Goal: Navigation & Orientation: Find specific page/section

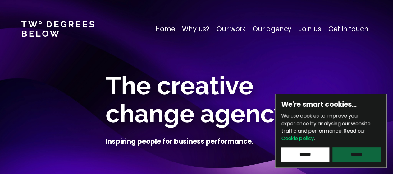
click at [366, 154] on input "******" at bounding box center [357, 154] width 48 height 14
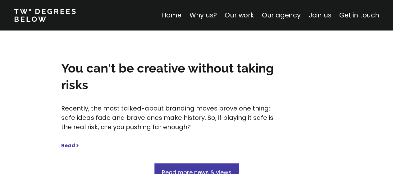
scroll to position [3358, 0]
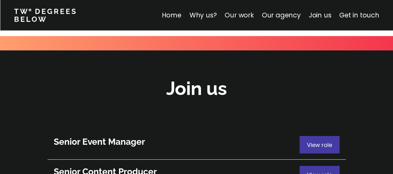
click at [252, 15] on link "Our work" at bounding box center [239, 15] width 29 height 9
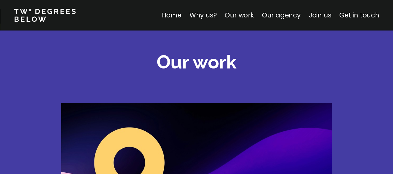
click at [248, 16] on link "Our work" at bounding box center [239, 15] width 29 height 9
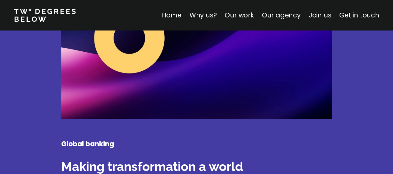
scroll to position [1085, 0]
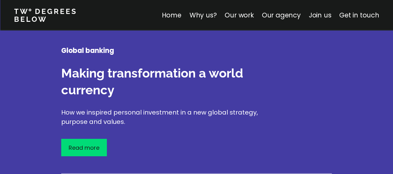
click at [86, 139] on div "Read more" at bounding box center [84, 147] width 46 height 17
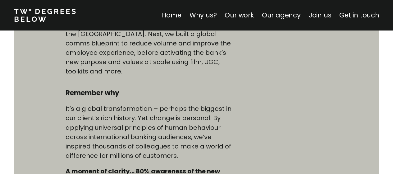
scroll to position [435, 0]
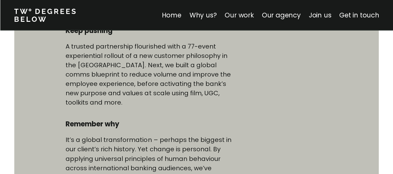
click at [245, 15] on link "Our work" at bounding box center [239, 15] width 29 height 9
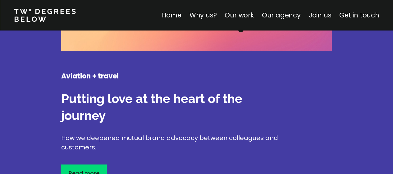
scroll to position [1396, 0]
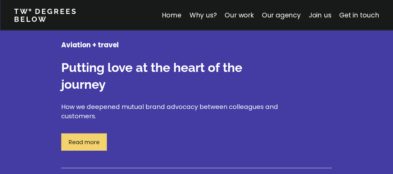
click at [85, 138] on p "Read more" at bounding box center [84, 142] width 31 height 8
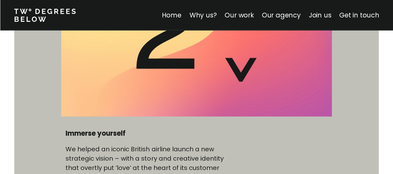
scroll to position [218, 0]
